Goal: Task Accomplishment & Management: Use online tool/utility

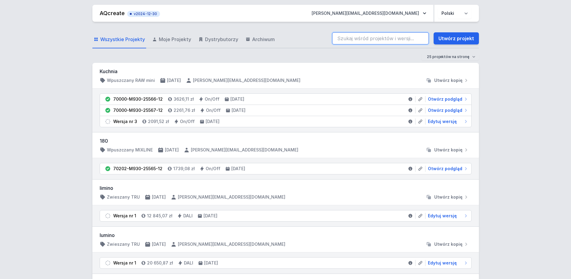
click at [374, 39] on input "search" at bounding box center [380, 38] width 97 height 12
paste input "70201-M930-25418-13"
type input "70201-M930-25418-13"
click at [460, 38] on link "Utwórz projekt" at bounding box center [456, 38] width 45 height 12
click at [362, 37] on input "search" at bounding box center [380, 38] width 97 height 12
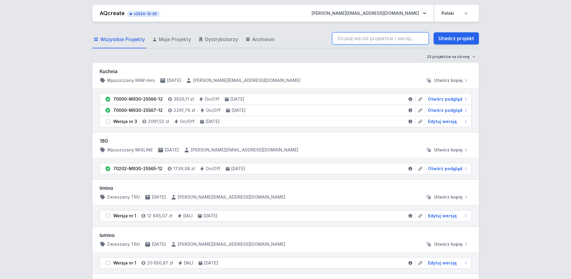
paste input "70201-M930-25418-13"
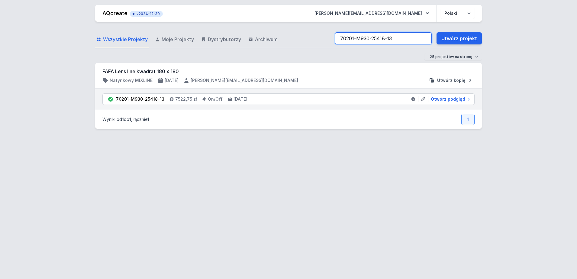
type input "70201-M930-25418-13"
click at [457, 80] on span "Utwórz kopię" at bounding box center [451, 80] width 28 height 6
click at [447, 82] on span "Utwórz kopię" at bounding box center [451, 80] width 28 height 6
drag, startPoint x: 443, startPoint y: 98, endPoint x: 373, endPoint y: 147, distance: 85.6
click at [443, 98] on span "Otwórz podgląd" at bounding box center [448, 99] width 34 height 6
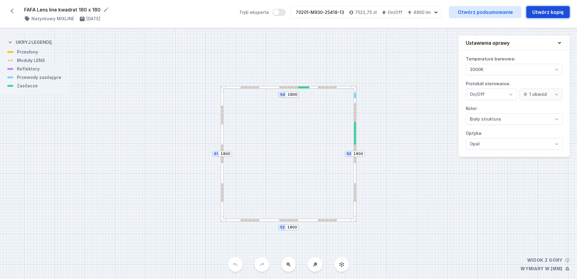
click at [546, 12] on button "Utwórz kopię" at bounding box center [547, 12] width 43 height 12
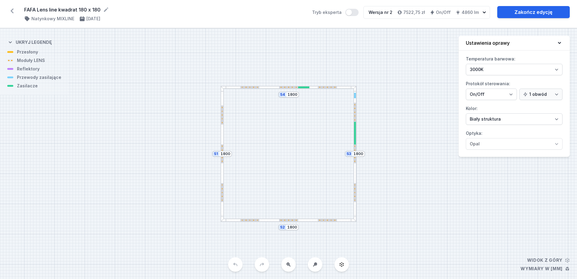
click at [288, 86] on div at bounding box center [288, 87] width 19 height 2
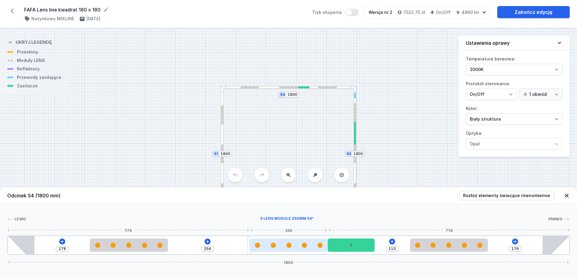
click at [297, 249] on div at bounding box center [289, 244] width 78 height 13
click at [301, 249] on div at bounding box center [288, 244] width 78 height 13
select select "1516"
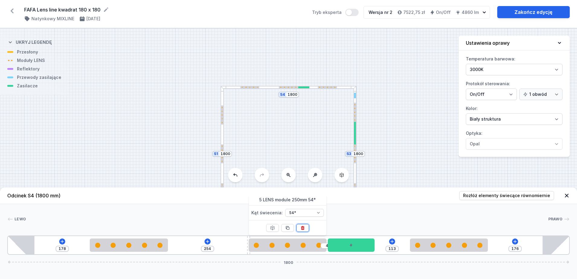
click at [305, 227] on button at bounding box center [302, 228] width 13 height 8
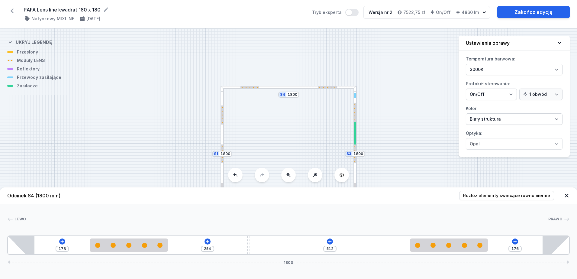
type input "512"
drag, startPoint x: 386, startPoint y: 155, endPoint x: 351, endPoint y: 170, distance: 37.9
click at [386, 154] on div "S4 1800 S3 1800 S2 1800 S1 1800" at bounding box center [288, 153] width 577 height 250
click at [510, 192] on button "Rozłóż elementy świecące równomiernie" at bounding box center [506, 195] width 95 height 9
type input "348"
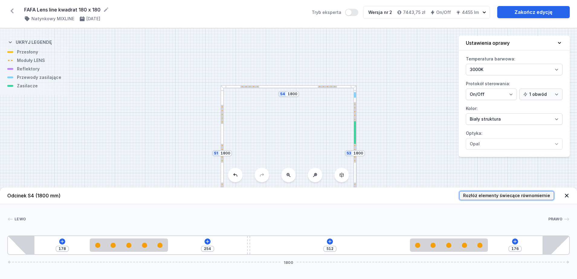
type input "84"
type input "339"
type input "349"
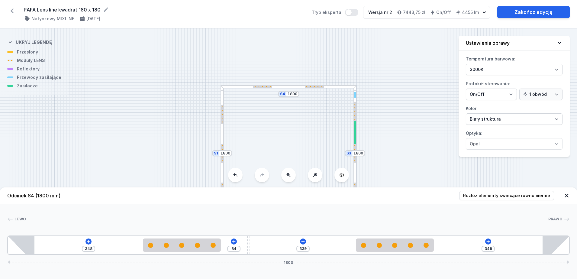
click at [400, 149] on div "S4 1800 S3 1800 S2 1800 S1 1800" at bounding box center [288, 153] width 577 height 250
click at [567, 193] on icon at bounding box center [567, 195] width 6 height 6
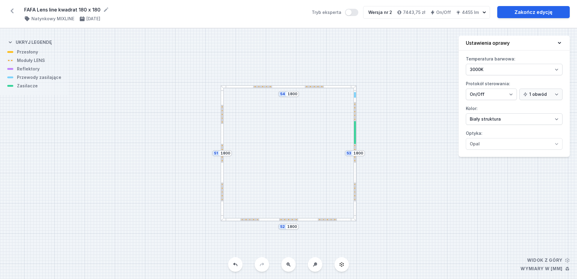
click at [295, 222] on div "S4 1800 S3 1800 S2 1800 S1 1800" at bounding box center [288, 153] width 577 height 250
click at [306, 221] on div "S4 1800 S3 1800 S2 1800 S1 1800" at bounding box center [288, 153] width 577 height 250
click at [305, 222] on div "S4 1800 S3 1800 S2 1800 S1 1800" at bounding box center [288, 153] width 577 height 250
click at [285, 221] on div "S4 1800 S3 1800 S2 1800 S1 1800" at bounding box center [288, 153] width 577 height 250
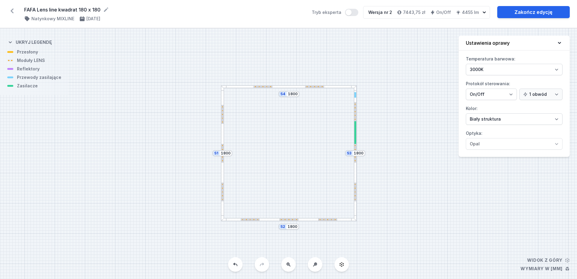
click at [285, 221] on div "S4 1800 S3 1800 S2 1800 S1 1800" at bounding box center [288, 153] width 577 height 250
click at [286, 219] on div at bounding box center [288, 219] width 19 height 2
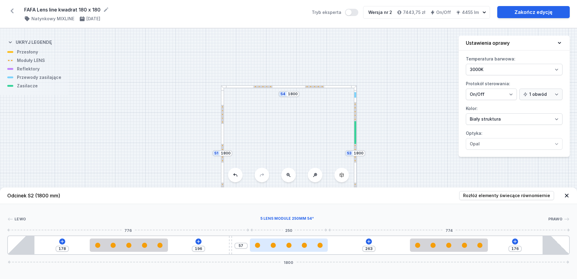
click at [288, 246] on div at bounding box center [288, 245] width 5 height 5
select select "1516"
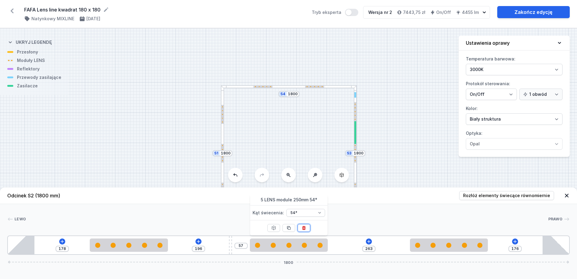
click at [303, 227] on icon at bounding box center [303, 228] width 3 height 4
type input "570"
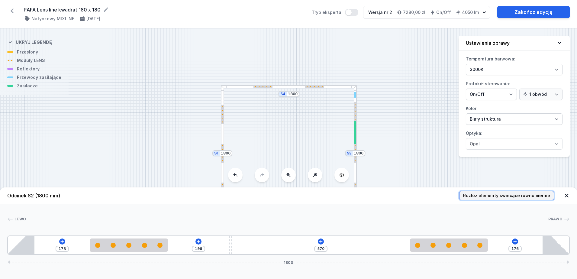
click at [500, 197] on span "Rozłóż elementy świecące równomiernie" at bounding box center [506, 195] width 87 height 6
type input "348"
type input "26"
type input "397"
type input "349"
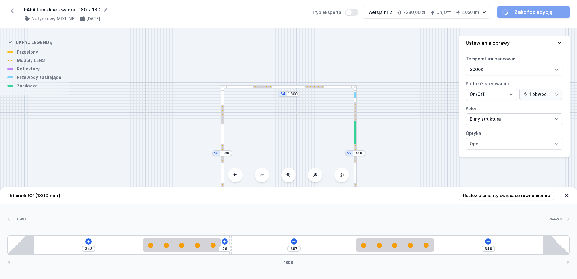
click at [397, 166] on div "S4 1800 S3 1800 S2 1800 S1 1800" at bounding box center [288, 153] width 577 height 250
click at [565, 194] on icon at bounding box center [567, 196] width 4 height 4
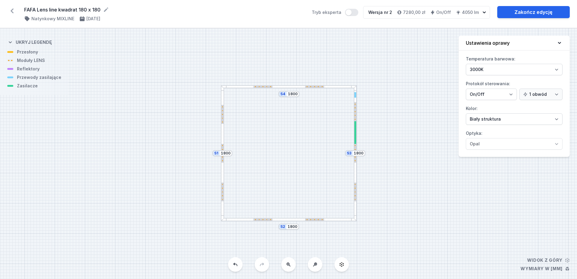
click at [442, 174] on div "S4 1800 S3 1800 S2 1800 S1 1800" at bounding box center [288, 153] width 577 height 250
click at [223, 136] on div at bounding box center [222, 153] width 3 height 136
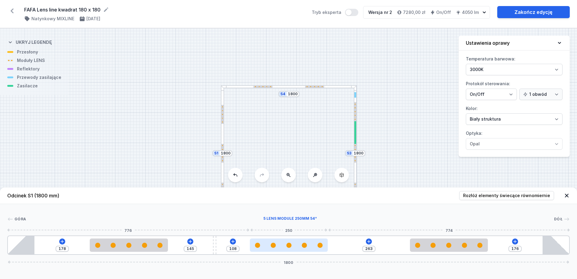
click at [280, 241] on div at bounding box center [289, 244] width 78 height 13
select select "1516"
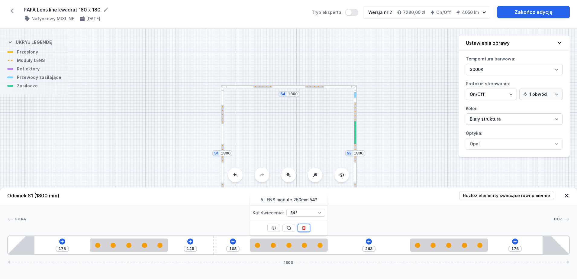
drag, startPoint x: 304, startPoint y: 227, endPoint x: 388, endPoint y: 220, distance: 84.3
click at [304, 227] on icon at bounding box center [303, 227] width 5 height 5
type input "621"
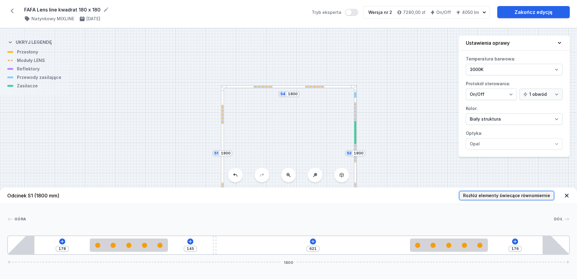
click at [481, 192] on span "Rozłóż elementy świecące równomiernie" at bounding box center [506, 195] width 87 height 6
type input "348"
type input "433"
type input "349"
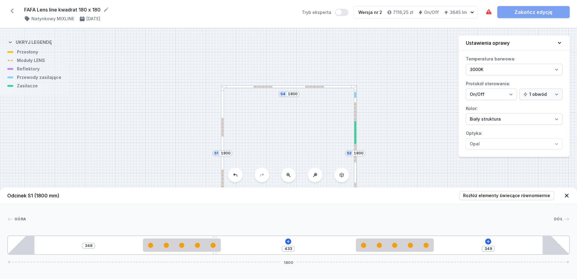
click at [566, 194] on icon at bounding box center [567, 195] width 6 height 6
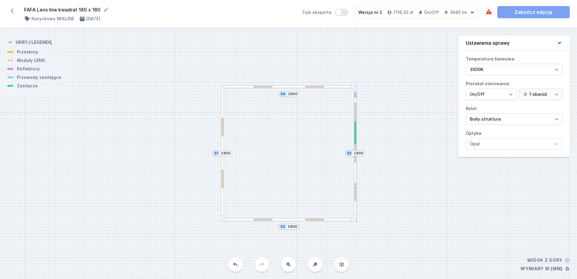
click at [221, 146] on div at bounding box center [222, 153] width 3 height 136
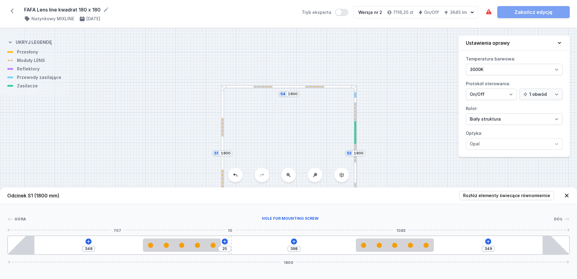
drag, startPoint x: 216, startPoint y: 253, endPoint x: 272, endPoint y: 246, distance: 56.1
type input "397"
type input "26"
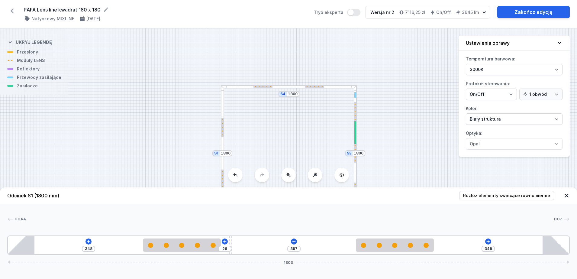
click at [566, 194] on icon at bounding box center [567, 195] width 6 height 6
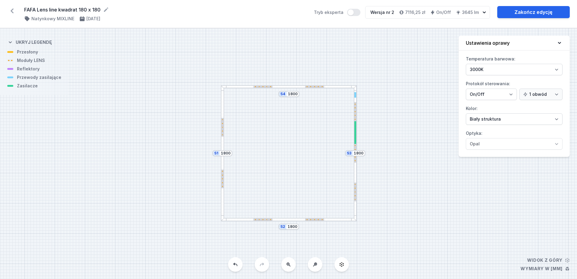
click at [283, 220] on div at bounding box center [289, 219] width 136 height 3
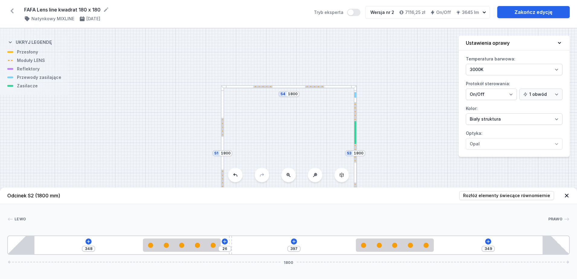
drag, startPoint x: 382, startPoint y: 161, endPoint x: 361, endPoint y: 143, distance: 27.5
click at [382, 160] on div "S4 1800 S3 1800 S2 1800 S1 1800" at bounding box center [288, 153] width 577 height 250
click at [372, 148] on div "S4 1800 S3 1800 S2 1800 S1 1800" at bounding box center [288, 153] width 577 height 250
click at [356, 170] on div at bounding box center [355, 153] width 3 height 136
type input "176"
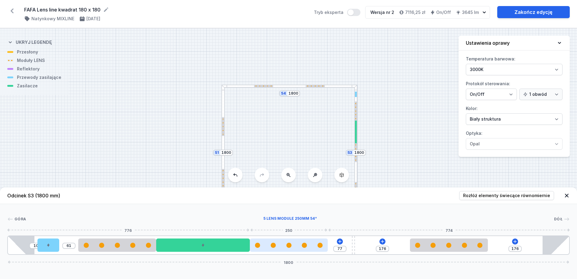
click at [287, 246] on div at bounding box center [288, 245] width 5 height 5
select select "1516"
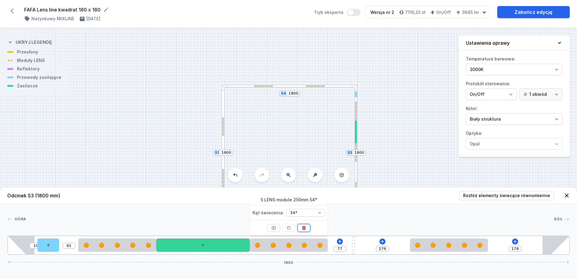
click at [309, 231] on button at bounding box center [304, 228] width 13 height 8
type input "327"
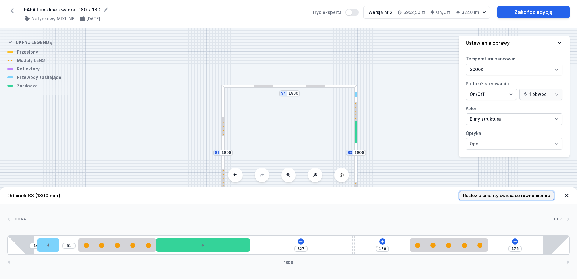
click at [497, 192] on button "Rozłóż elementy świecące równomiernie" at bounding box center [506, 195] width 95 height 9
type input "349"
type input "268"
type input "3"
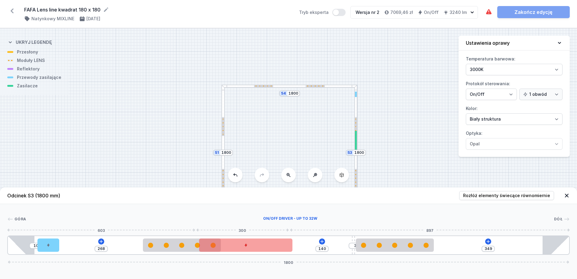
type input "120"
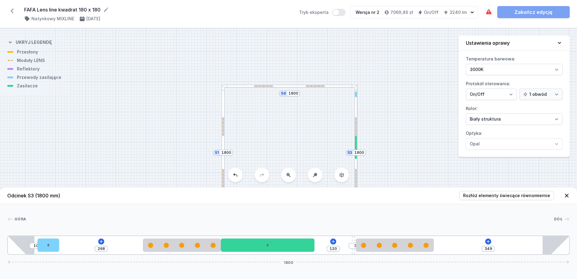
drag, startPoint x: 243, startPoint y: 247, endPoint x: 323, endPoint y: 243, distance: 79.9
click at [323, 243] on div "10 268 120 3 349 1800" at bounding box center [288, 244] width 562 height 19
click at [411, 148] on div "S4 1800 S3 1800 S2 1800 S1 1800" at bounding box center [288, 153] width 577 height 250
click at [565, 195] on icon at bounding box center [567, 195] width 6 height 6
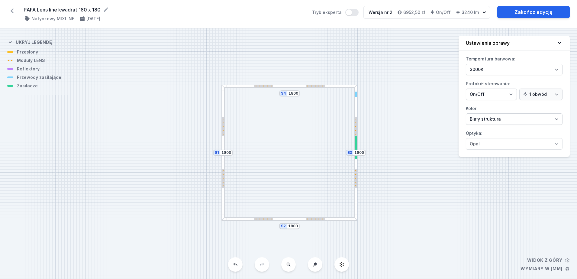
click at [405, 158] on div "S4 1800 S3 1800 S2 1800 S1 1800" at bounding box center [288, 153] width 577 height 250
click at [516, 12] on link "Zakończ edycję" at bounding box center [533, 12] width 72 height 12
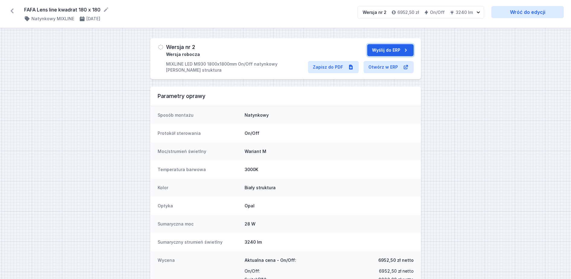
drag, startPoint x: 385, startPoint y: 50, endPoint x: 361, endPoint y: 61, distance: 26.1
click at [385, 50] on button "Wyślij do ERP" at bounding box center [390, 50] width 47 height 12
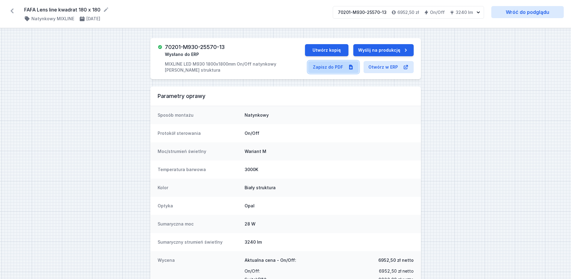
click at [335, 67] on link "Zapisz do PDF" at bounding box center [333, 67] width 51 height 12
